Goal: Find specific page/section: Find specific page/section

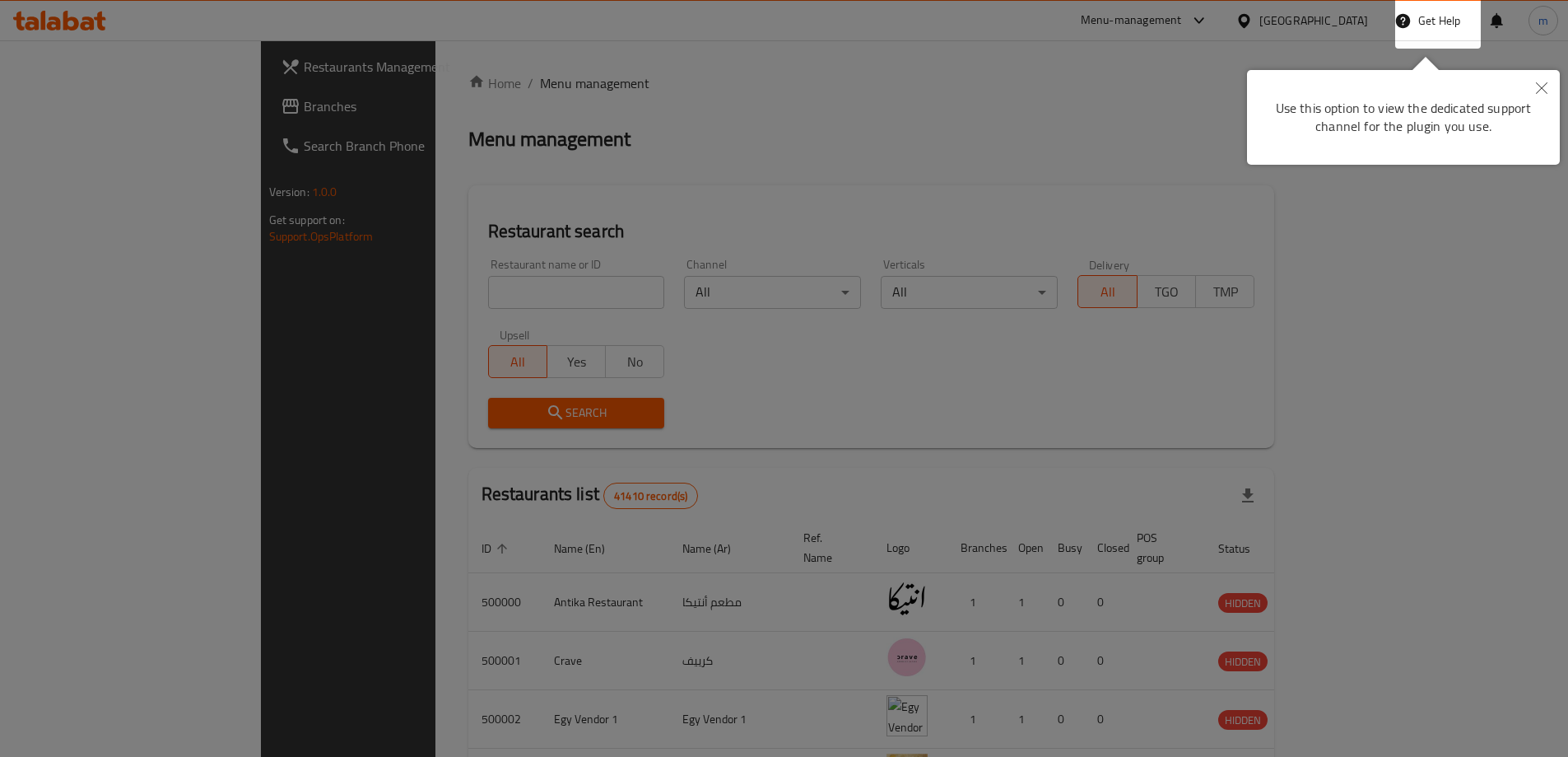
click at [1449, 397] on div at bounding box center [784, 378] width 1568 height 757
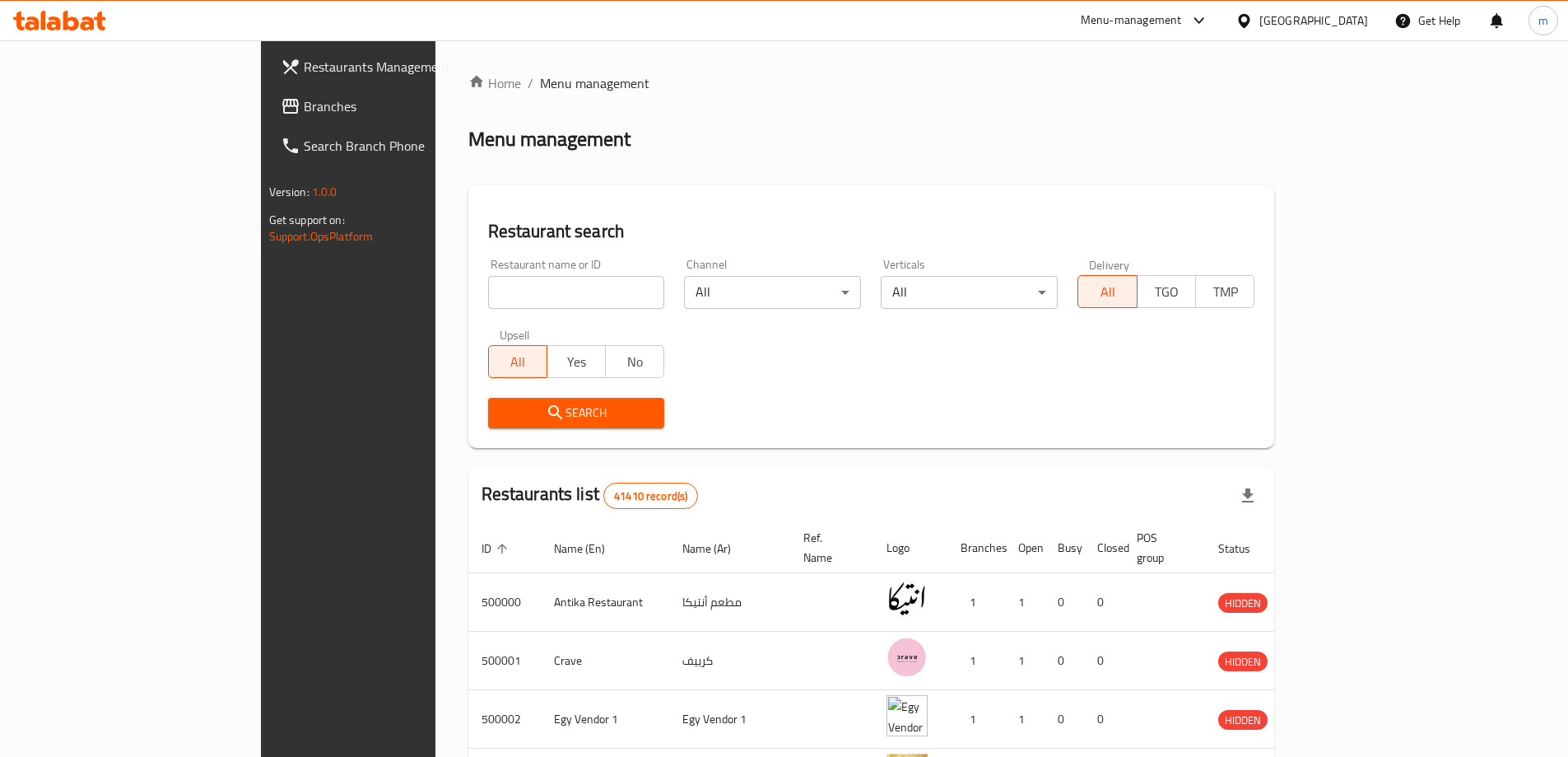
click at [73, 17] on icon at bounding box center [71, 20] width 15 height 20
click at [100, 29] on icon at bounding box center [100, 21] width 12 height 19
